Goal: Information Seeking & Learning: Compare options

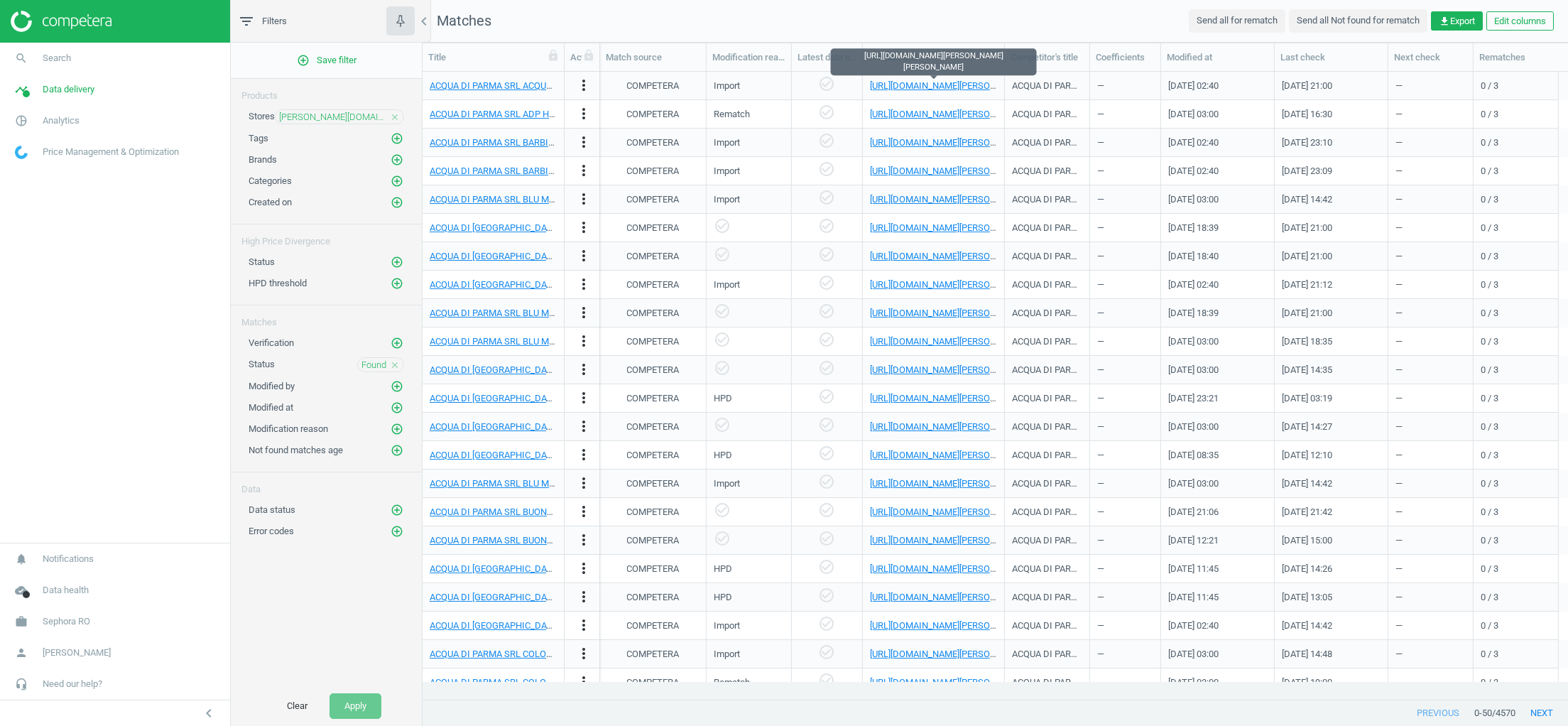
scroll to position [0, 1030]
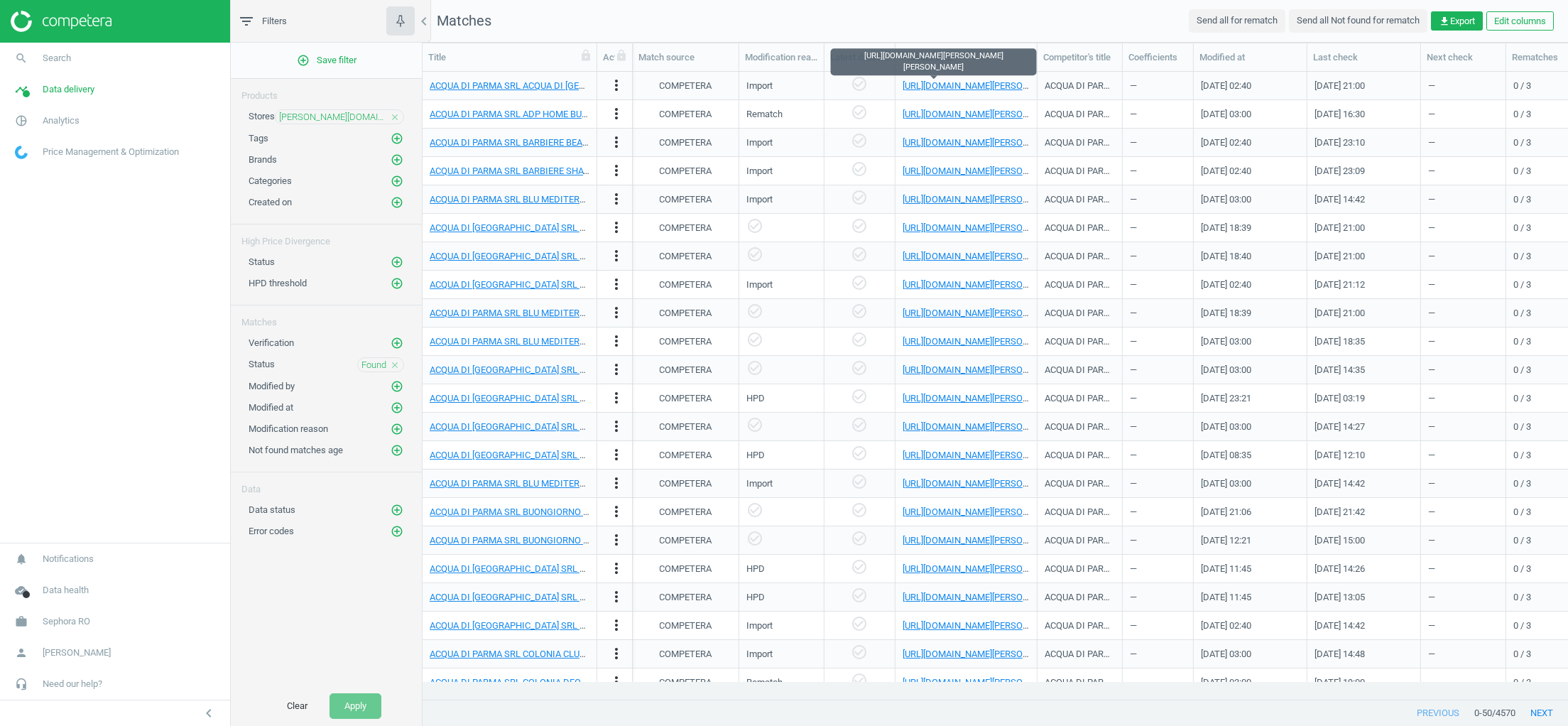
drag, startPoint x: 559, startPoint y: 61, endPoint x: 591, endPoint y: 93, distance: 45.3
click at [591, 93] on div "Title Actions Category SKU UPC MPN Brand My price Price in store Divergence val…" at bounding box center [995, 371] width 1146 height 657
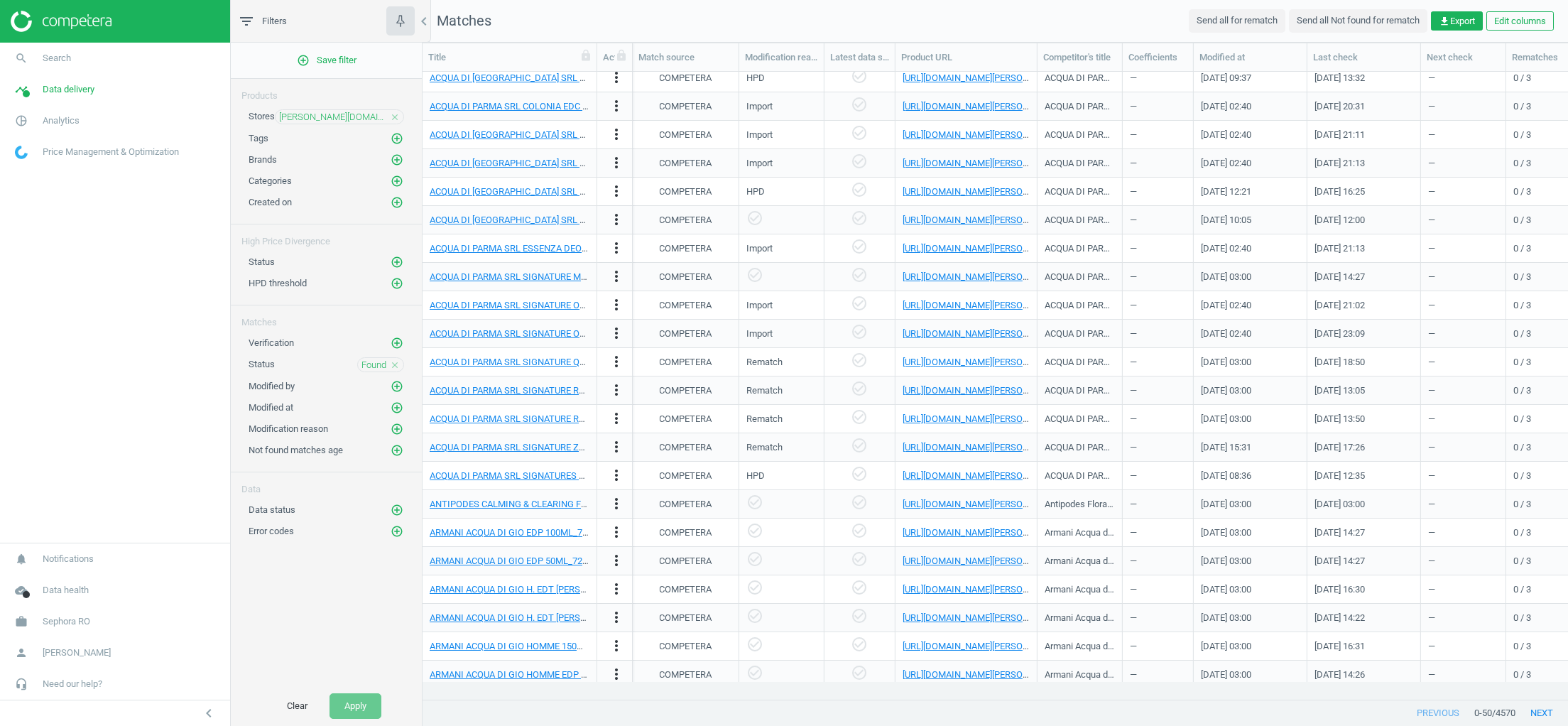
scroll to position [810, 0]
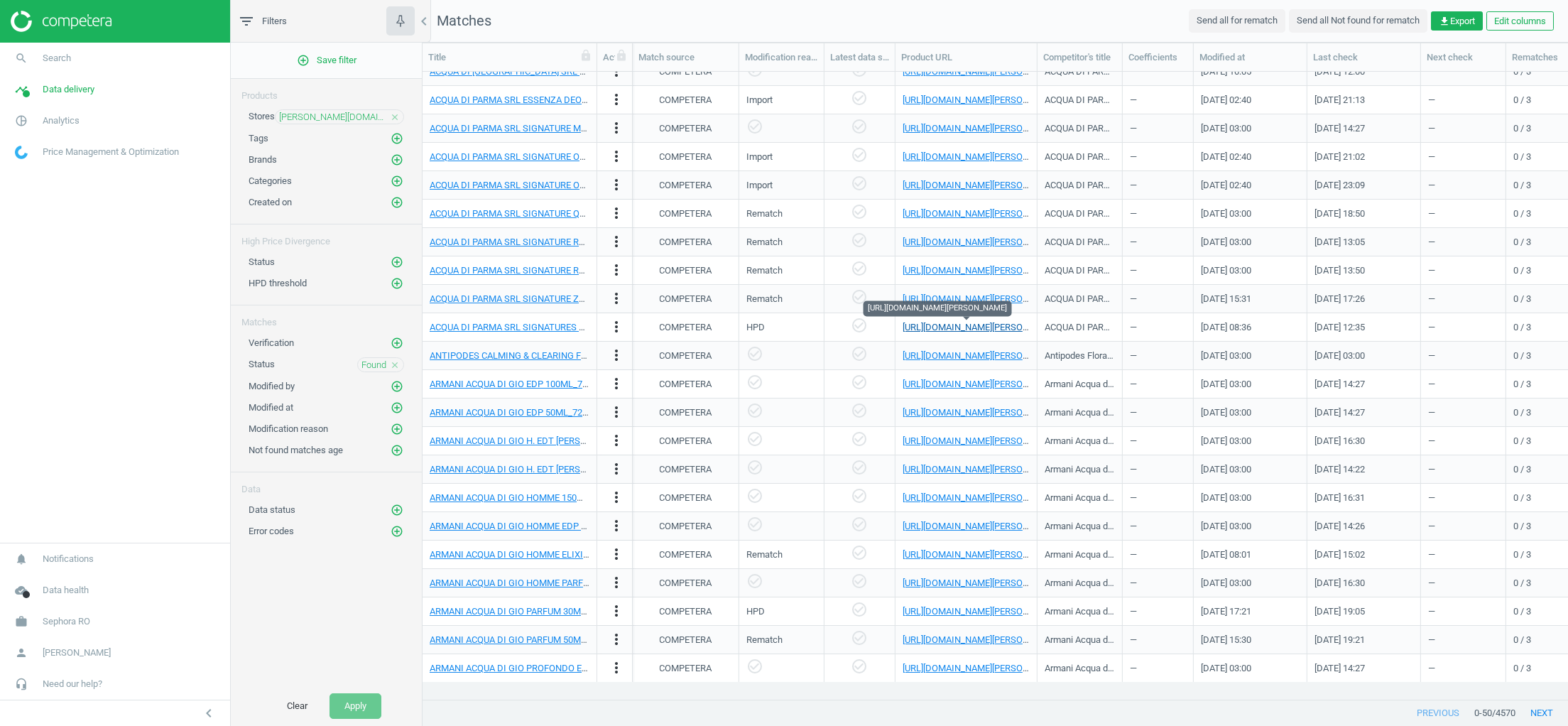
click at [938, 327] on link "[URL][DOMAIN_NAME][PERSON_NAME]" at bounding box center [982, 327] width 158 height 11
click at [958, 356] on link "[URL][DOMAIN_NAME][PERSON_NAME]" at bounding box center [982, 356] width 158 height 11
click at [945, 441] on link "[URL][DOMAIN_NAME][PERSON_NAME]" at bounding box center [982, 440] width 158 height 11
click at [367, 119] on span "[PERSON_NAME][DOMAIN_NAME]" at bounding box center [332, 117] width 107 height 13
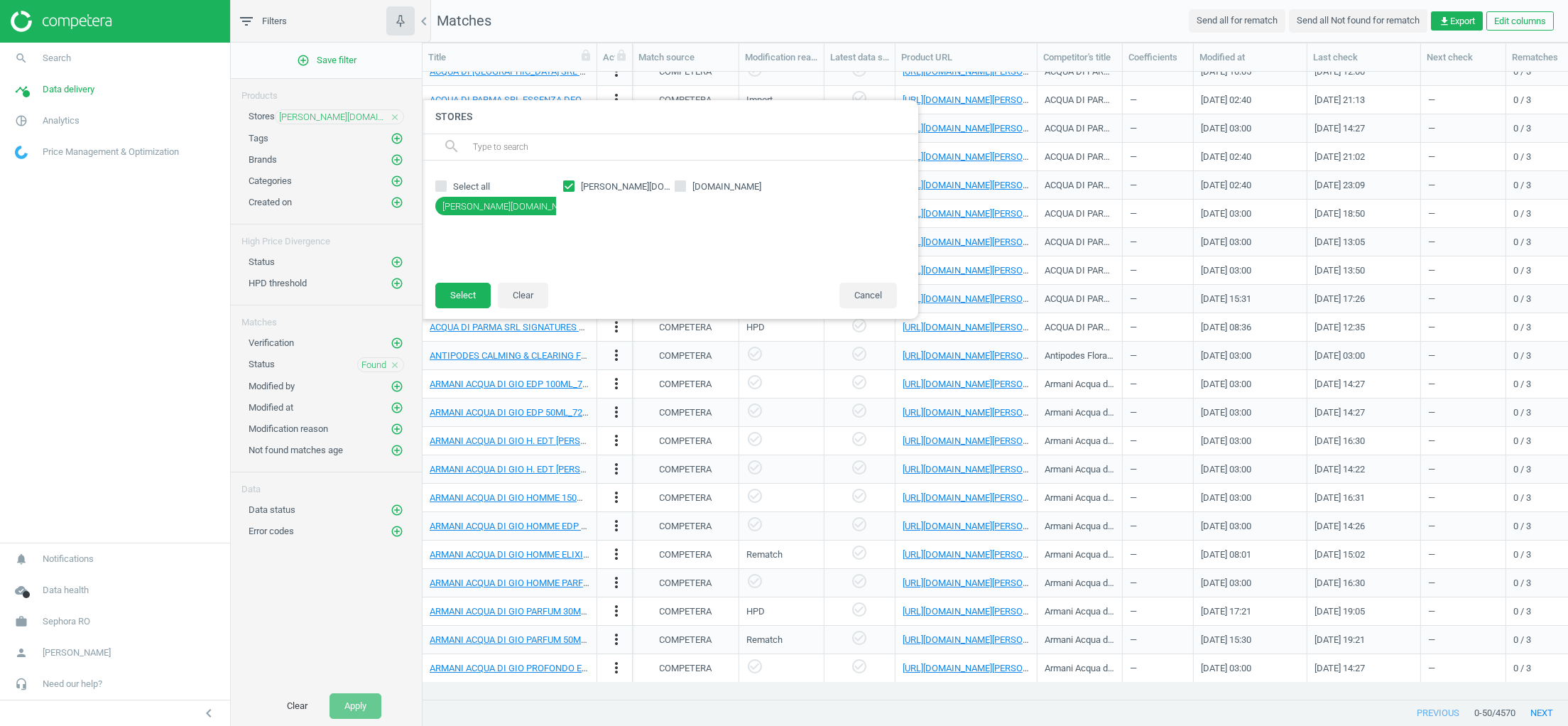
click at [679, 181] on div "[DOMAIN_NAME] [DOMAIN_NAME]" at bounding box center [730, 221] width 348 height 93
click at [679, 191] on input "[DOMAIN_NAME]" at bounding box center [679, 186] width 9 height 9
checkbox input "true"
click at [569, 187] on input "[PERSON_NAME][DOMAIN_NAME]" at bounding box center [568, 186] width 9 height 9
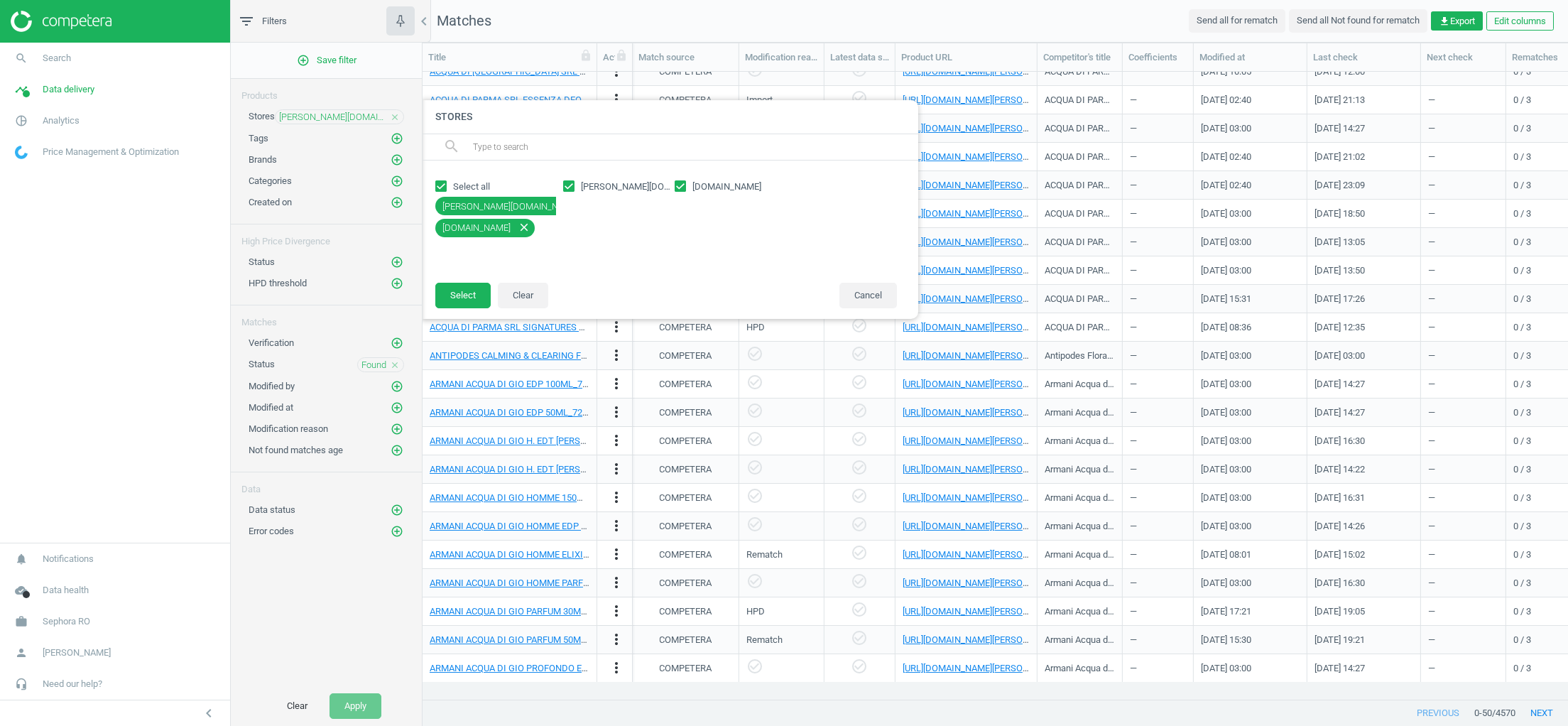
checkbox input "false"
click at [449, 293] on button "Select" at bounding box center [462, 296] width 55 height 26
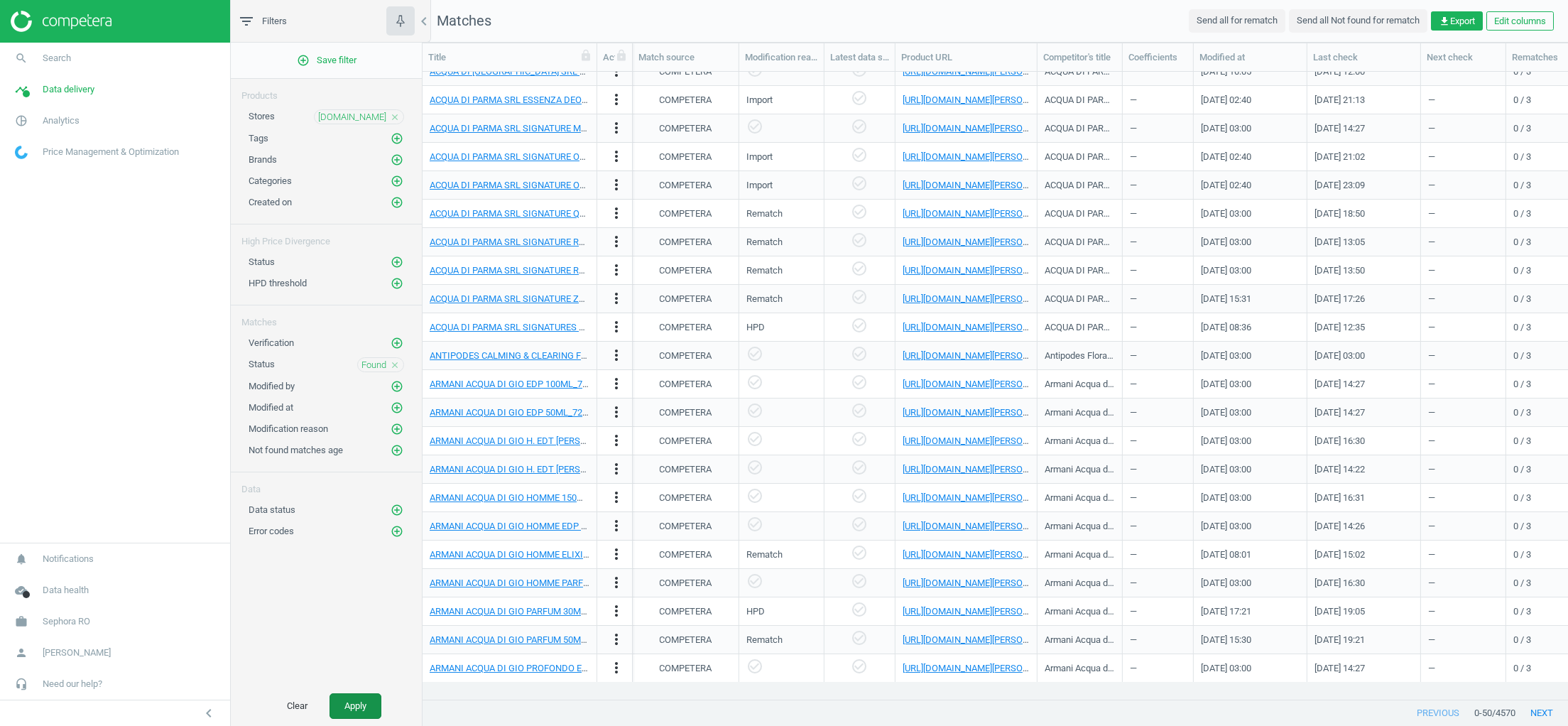
click at [359, 709] on button "Apply" at bounding box center [356, 706] width 52 height 26
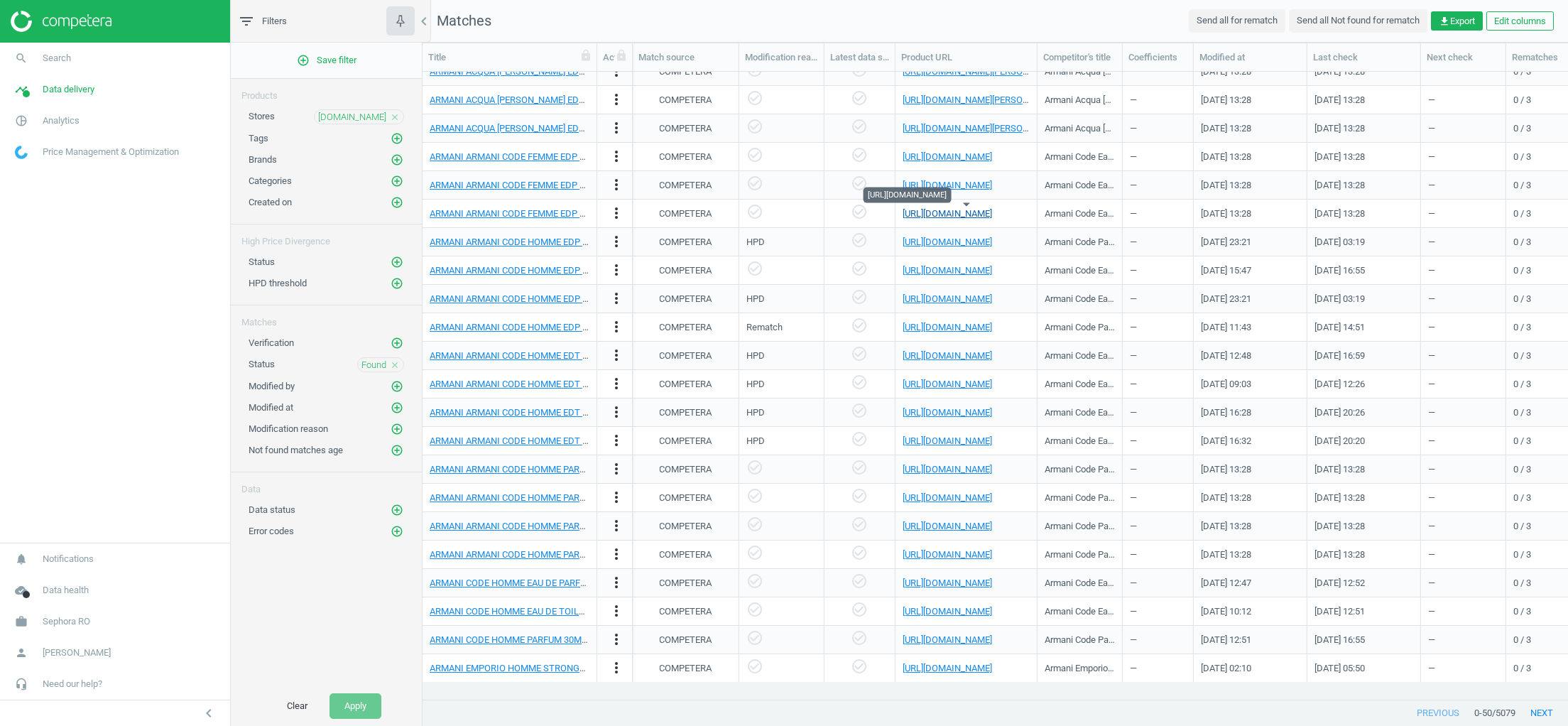
click at [964, 211] on link "[URL][DOMAIN_NAME]" at bounding box center [948, 213] width 90 height 11
click at [946, 213] on link "[URL][DOMAIN_NAME]" at bounding box center [948, 213] width 90 height 11
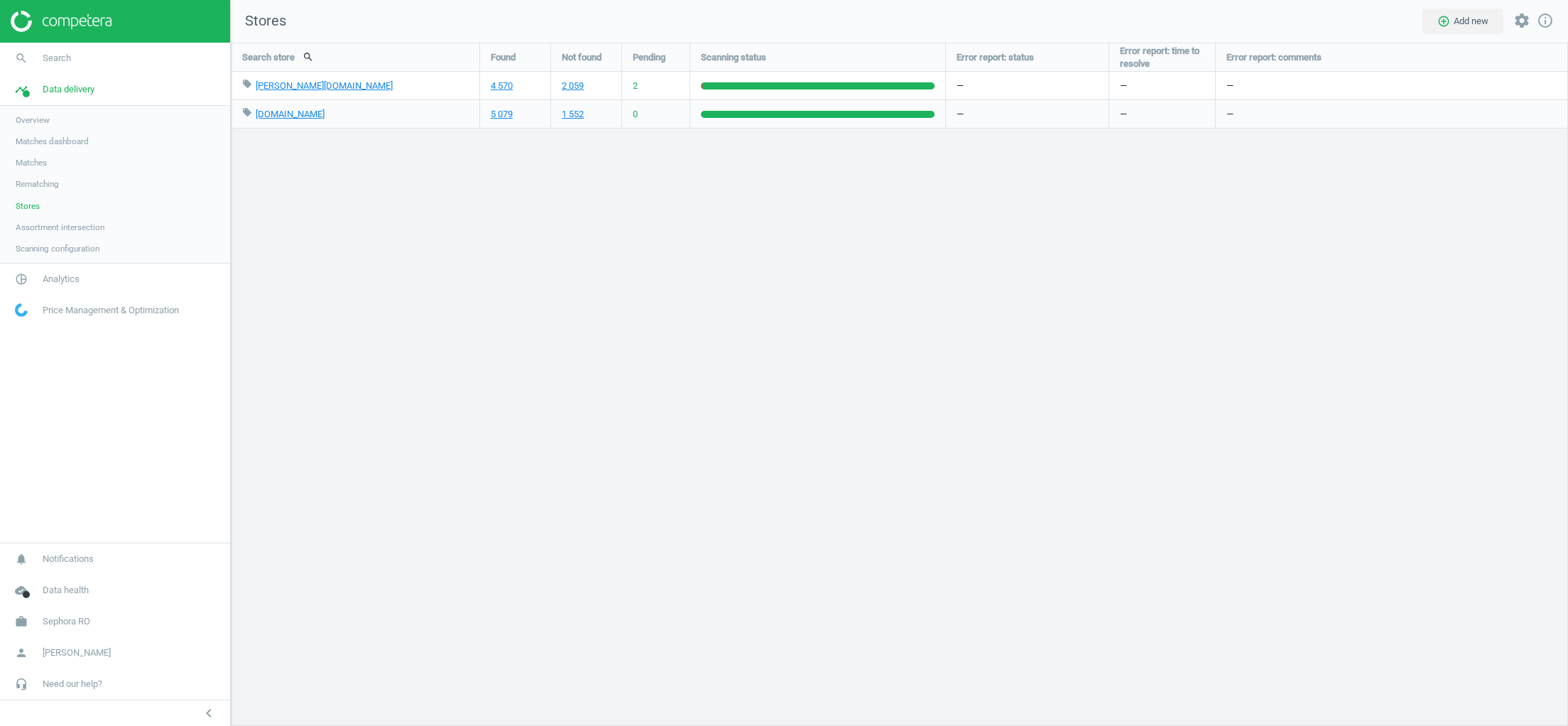
scroll to position [700, 1354]
